Goal: Transaction & Acquisition: Download file/media

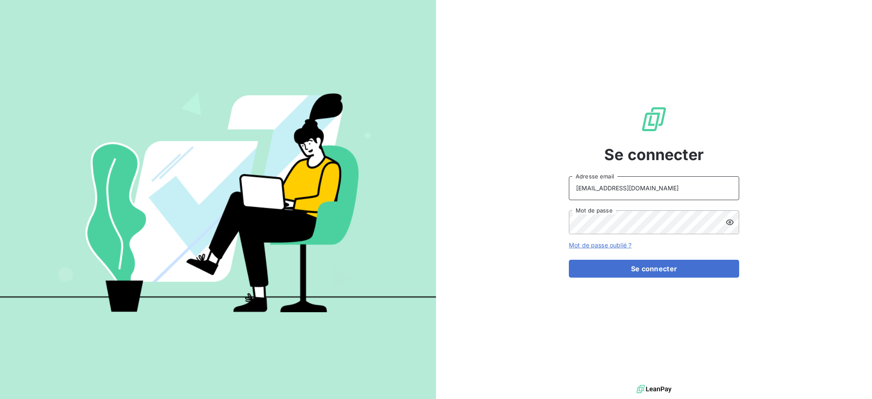
click at [659, 182] on input "[EMAIL_ADDRESS][DOMAIN_NAME]" at bounding box center [654, 188] width 170 height 24
type input "[EMAIL_ADDRESS][DOMAIN_NAME]"
click at [660, 273] on button "Se connecter" at bounding box center [654, 269] width 170 height 18
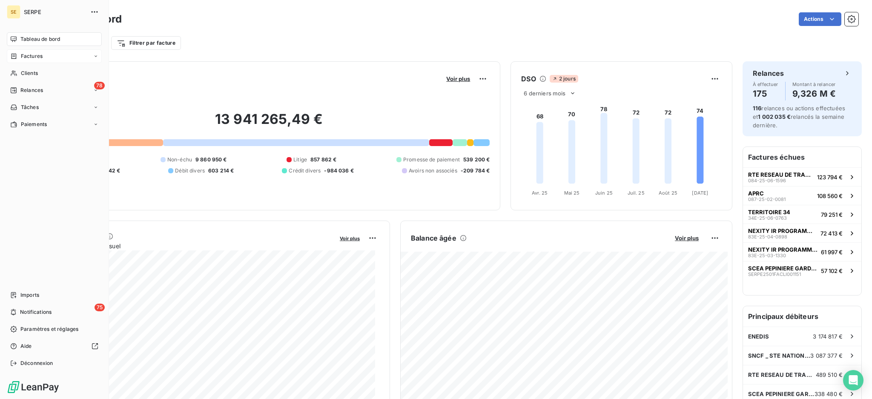
click at [32, 55] on span "Factures" at bounding box center [32, 56] width 22 height 8
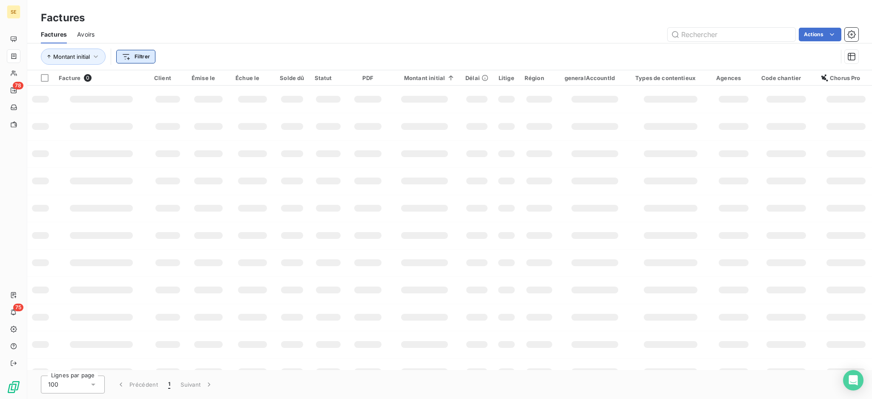
click at [132, 52] on html "SE 78 75 Factures Factures Avoirs Actions Montant initial Filtrer Facture 0 Cli…" at bounding box center [436, 199] width 872 height 399
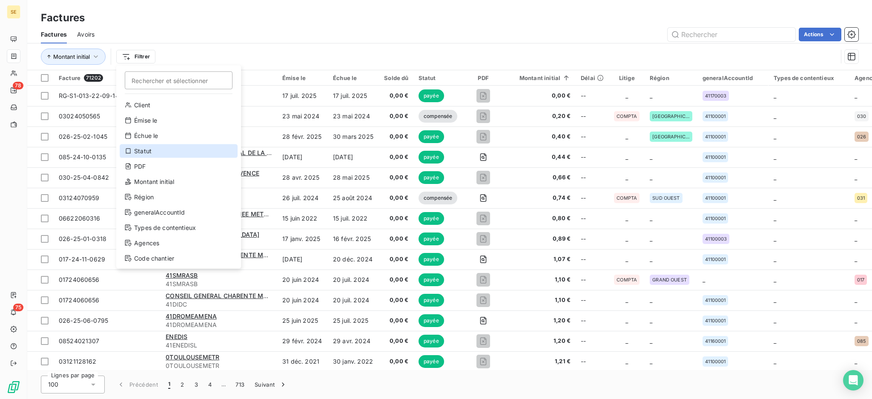
click at [171, 153] on div "Statut" at bounding box center [179, 151] width 118 height 14
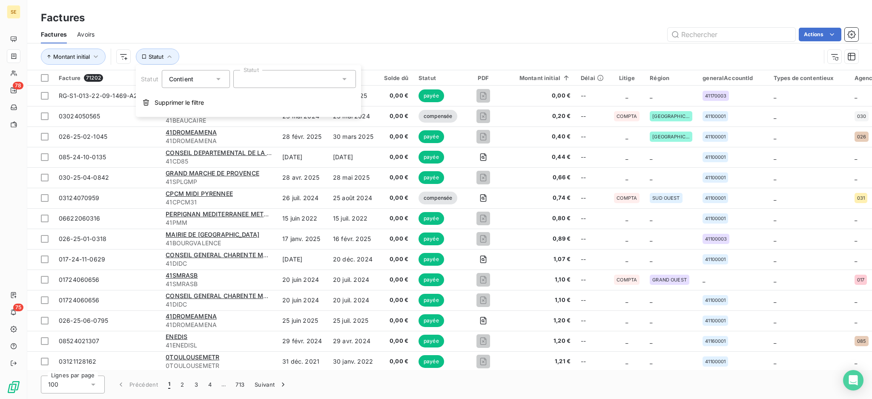
click at [346, 80] on icon at bounding box center [344, 79] width 9 height 9
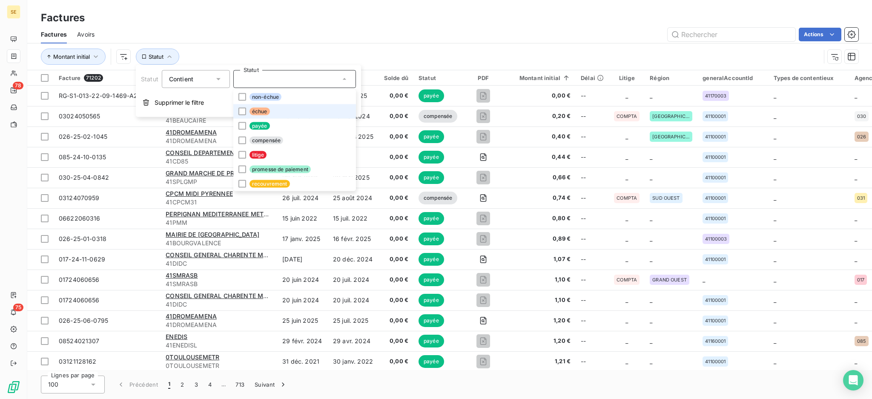
click at [258, 109] on span "échue" at bounding box center [260, 112] width 20 height 8
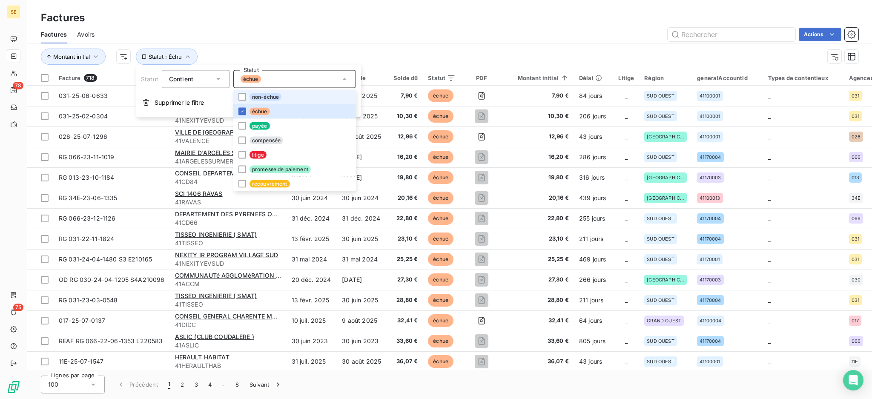
click at [265, 95] on span "non-échue" at bounding box center [266, 97] width 32 height 8
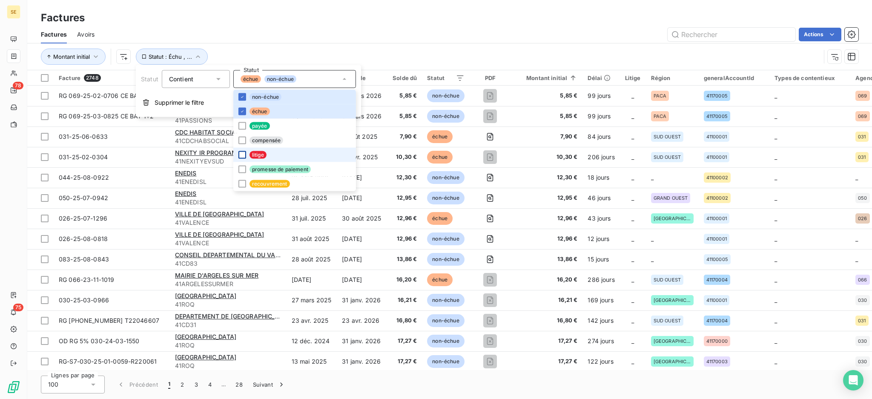
click at [242, 155] on div at bounding box center [243, 155] width 8 height 8
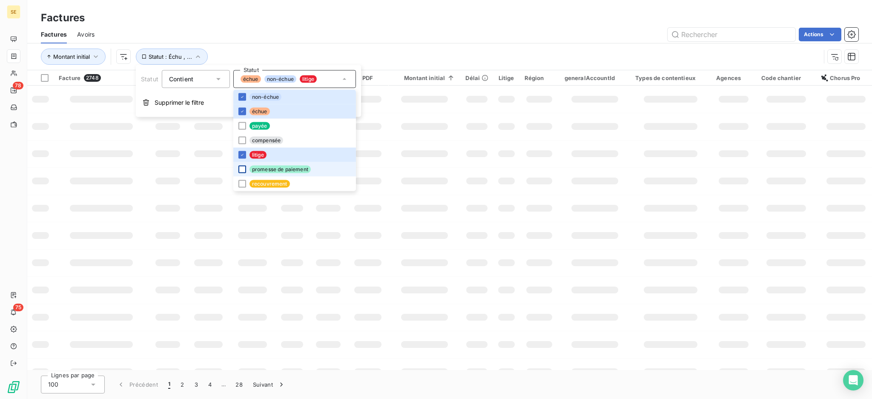
click at [242, 169] on div at bounding box center [243, 170] width 8 height 8
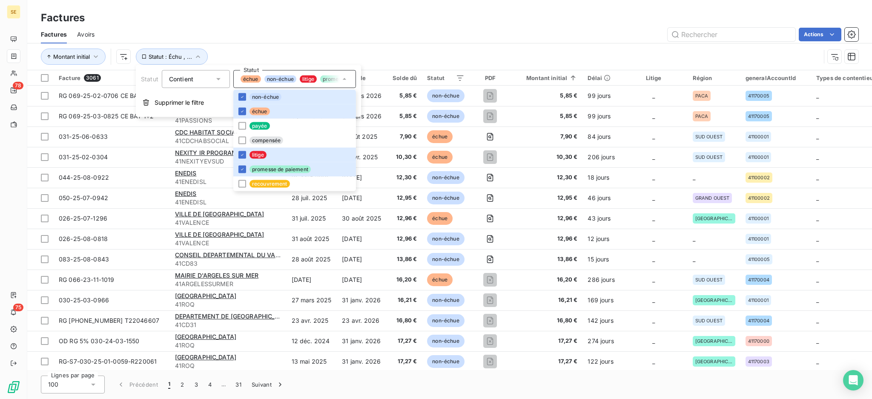
click at [410, 26] on div "Factures Avoirs Actions" at bounding box center [449, 35] width 845 height 18
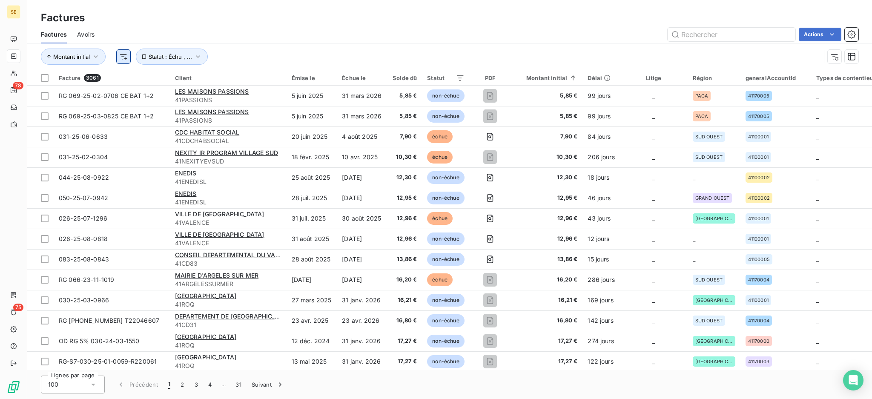
click at [124, 60] on html "SE 78 75 Factures Factures Avoirs Actions Montant initial Statut : Échu , ... F…" at bounding box center [436, 199] width 872 height 399
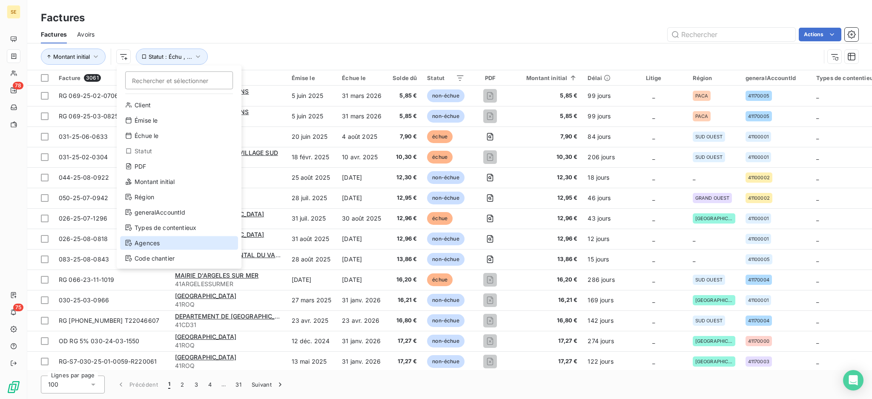
click at [149, 242] on div "Agences" at bounding box center [179, 243] width 118 height 14
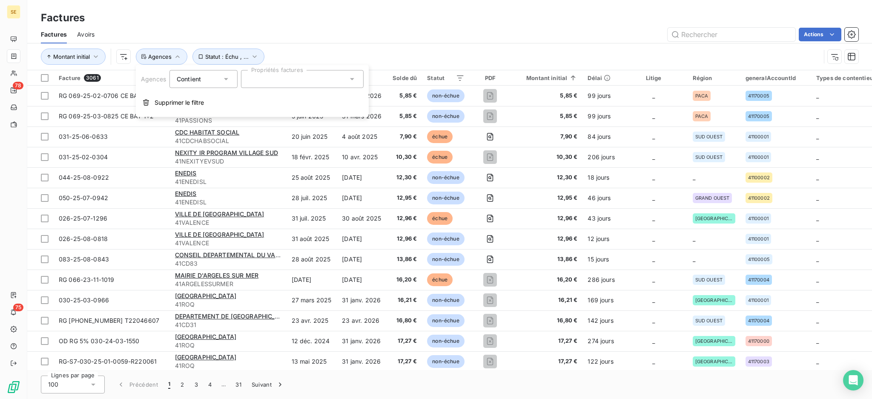
click at [260, 81] on div at bounding box center [302, 79] width 123 height 18
click at [251, 100] on div at bounding box center [252, 100] width 8 height 8
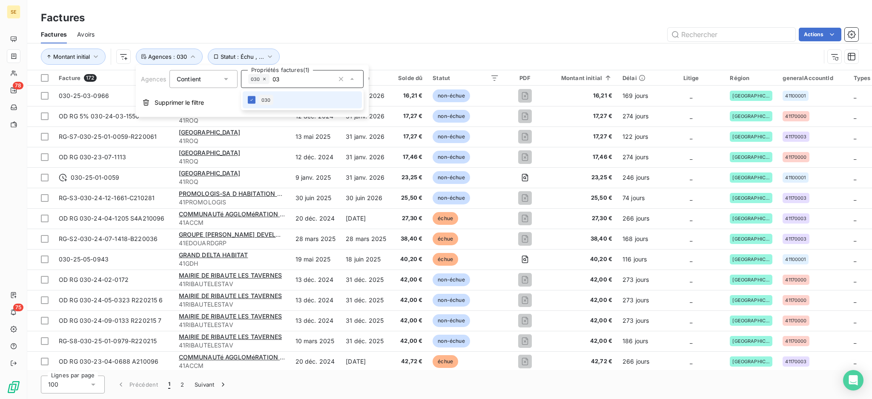
type input "0"
type input "13B"
click at [250, 101] on div at bounding box center [252, 100] width 8 height 8
click at [396, 14] on div "Factures" at bounding box center [449, 17] width 845 height 15
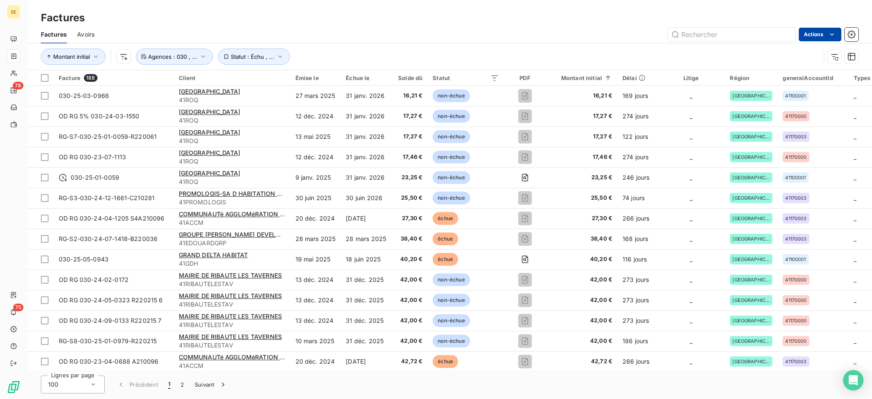
click at [812, 36] on html "SE 78 75 Factures Factures Avoirs Actions Montant initial Statut : Échu , ... A…" at bounding box center [436, 199] width 872 height 399
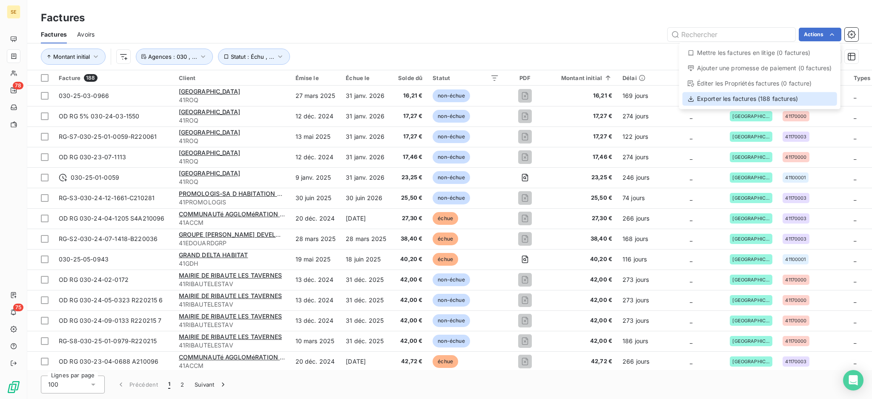
click at [751, 98] on div "Exporter les factures (188 factures)" at bounding box center [760, 99] width 155 height 14
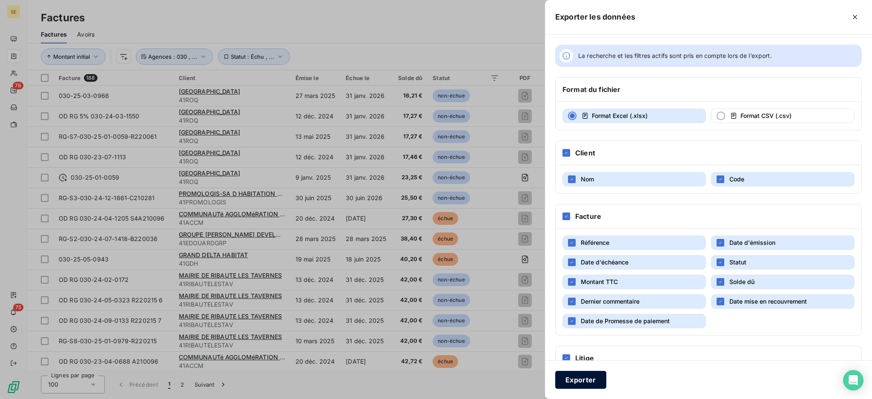
click at [574, 383] on button "Exporter" at bounding box center [580, 380] width 51 height 18
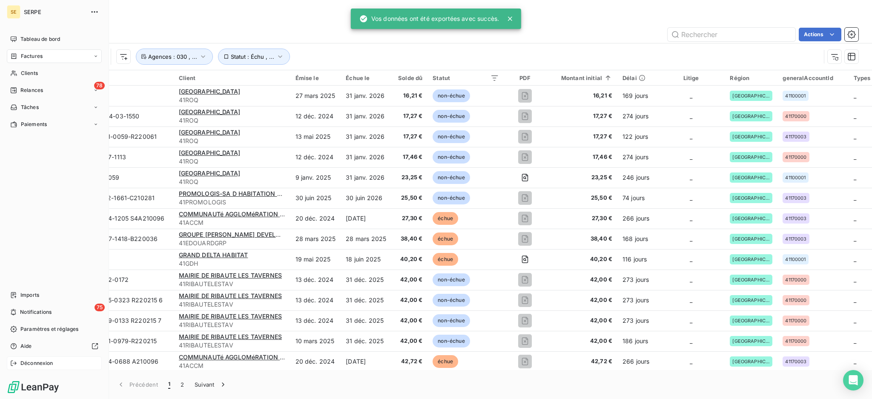
click at [42, 361] on span "Déconnexion" at bounding box center [36, 364] width 33 height 8
